Goal: Task Accomplishment & Management: Manage account settings

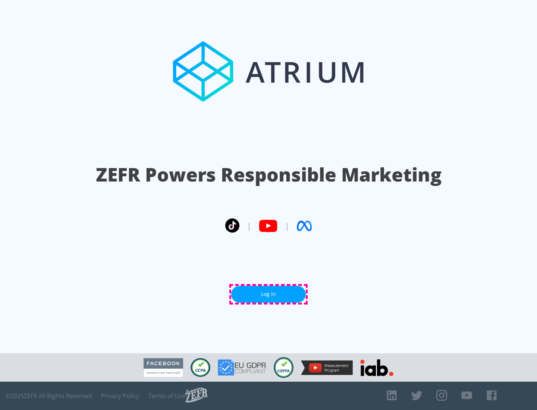
click at [269, 294] on link "Log In" at bounding box center [268, 294] width 75 height 17
